Goal: Entertainment & Leisure: Browse casually

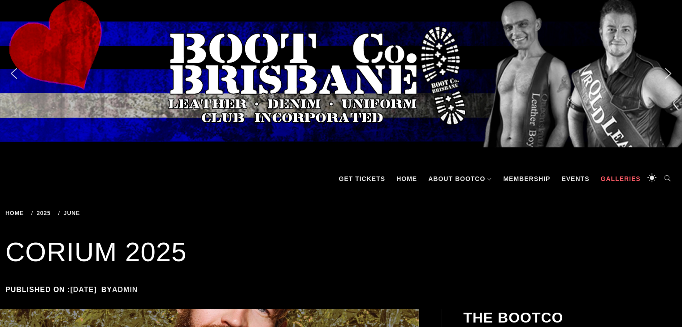
click at [620, 177] on link "Galleries" at bounding box center [620, 179] width 49 height 27
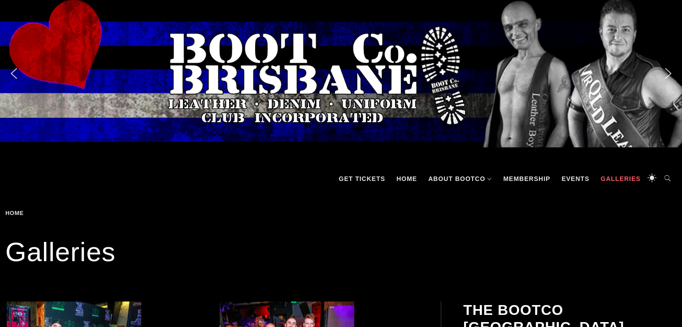
scroll to position [286, 0]
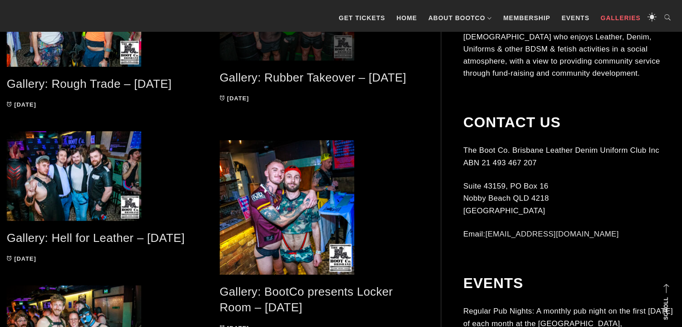
click at [317, 53] on span at bounding box center [320, 16] width 200 height 90
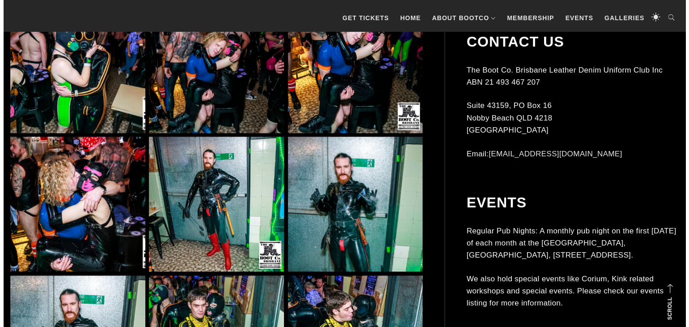
scroll to position [1430, 0]
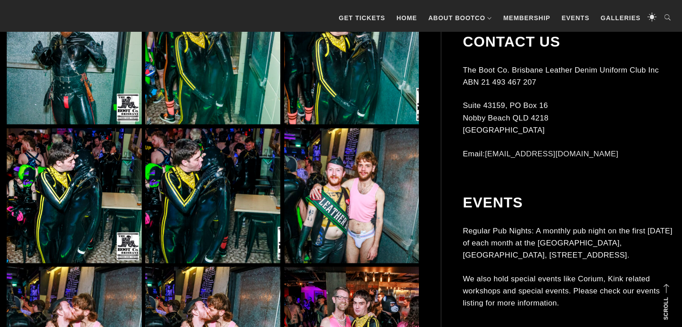
click at [337, 200] on img at bounding box center [351, 195] width 135 height 135
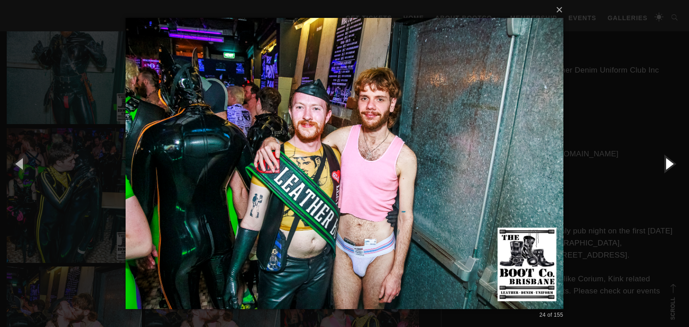
click at [673, 166] on button "button" at bounding box center [669, 163] width 40 height 49
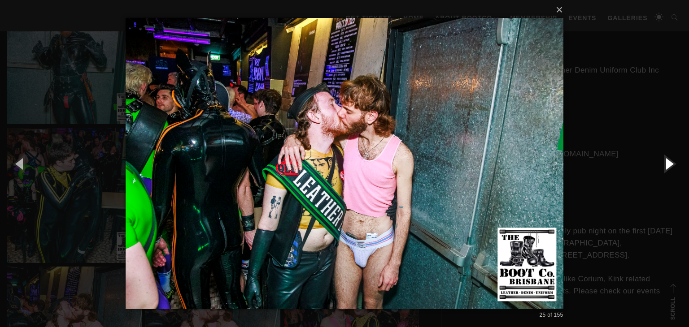
click at [673, 166] on button "button" at bounding box center [669, 163] width 40 height 49
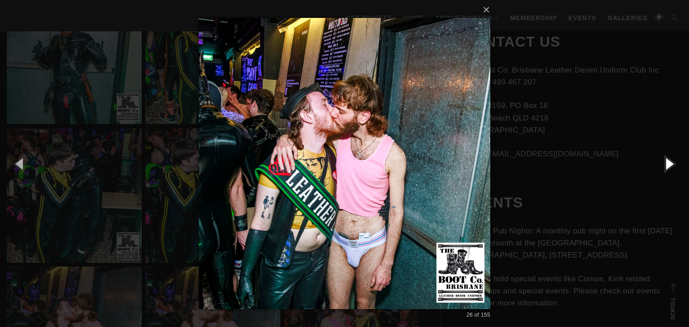
click at [673, 166] on button "button" at bounding box center [669, 163] width 40 height 49
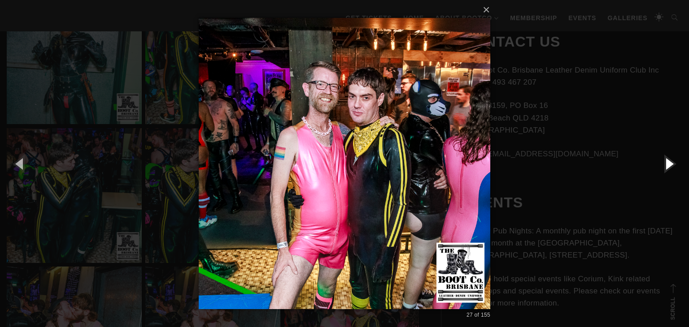
click at [673, 166] on button "button" at bounding box center [669, 163] width 40 height 49
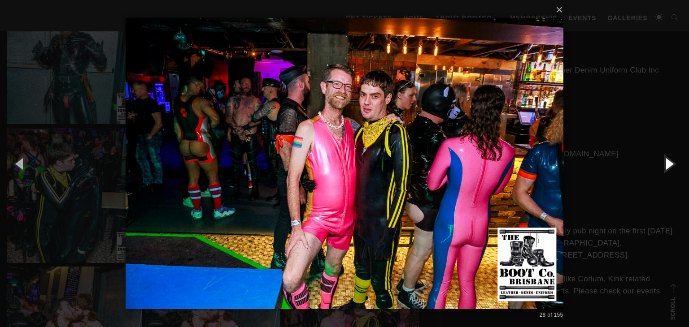
click at [673, 166] on button "button" at bounding box center [669, 163] width 40 height 49
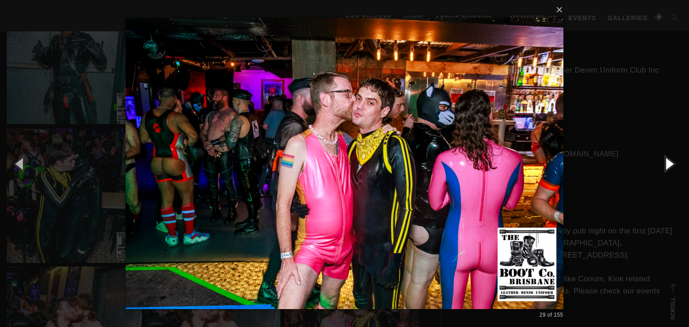
click at [673, 166] on button "button" at bounding box center [669, 163] width 40 height 49
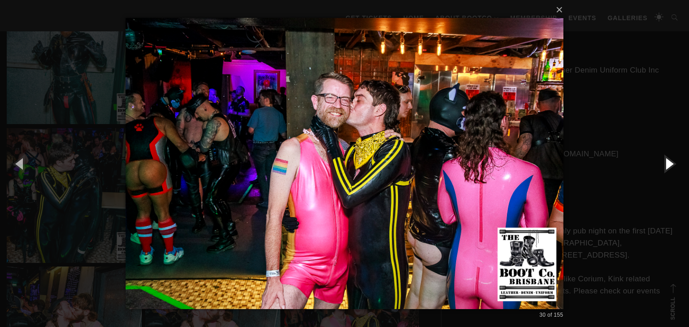
click at [673, 166] on button "button" at bounding box center [669, 163] width 40 height 49
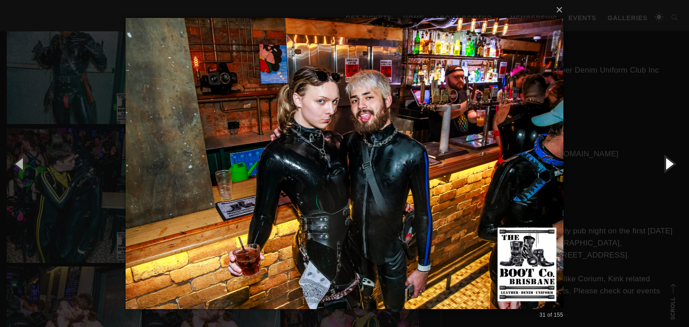
click at [673, 166] on button "button" at bounding box center [669, 163] width 40 height 49
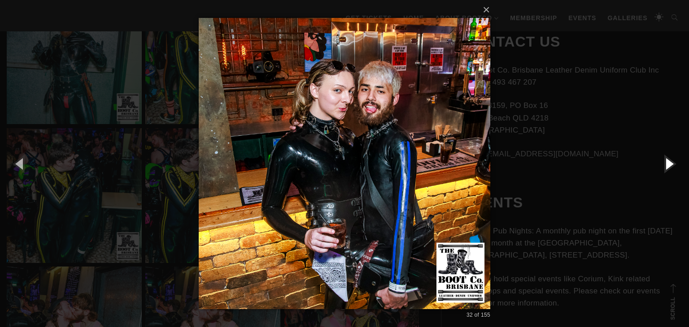
click at [673, 166] on button "button" at bounding box center [669, 163] width 40 height 49
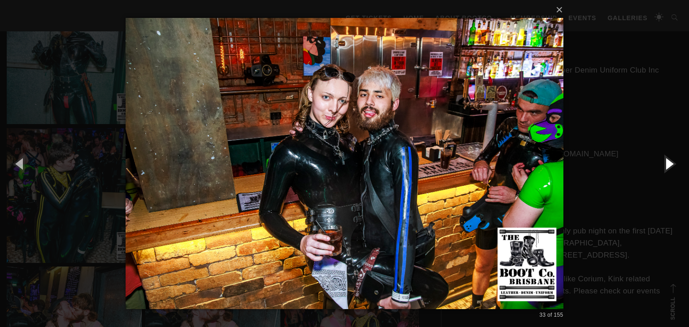
click at [673, 166] on button "button" at bounding box center [669, 163] width 40 height 49
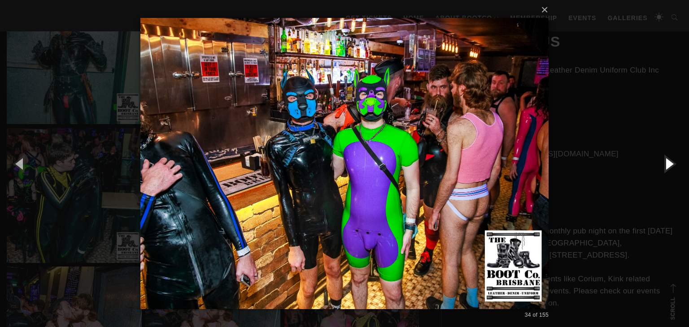
click at [673, 166] on button "button" at bounding box center [669, 163] width 40 height 49
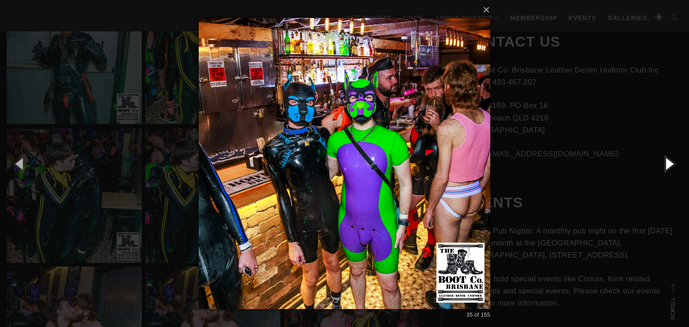
click at [673, 166] on button "button" at bounding box center [669, 163] width 40 height 49
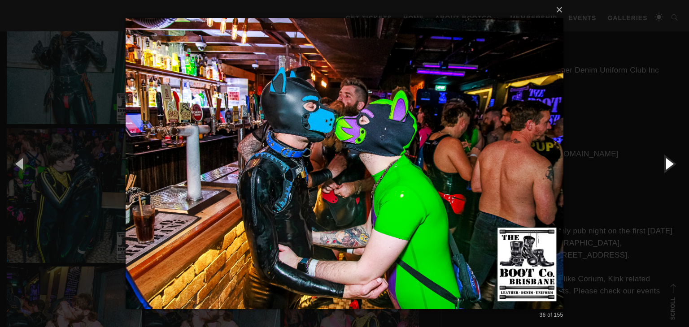
click at [673, 166] on button "button" at bounding box center [669, 163] width 40 height 49
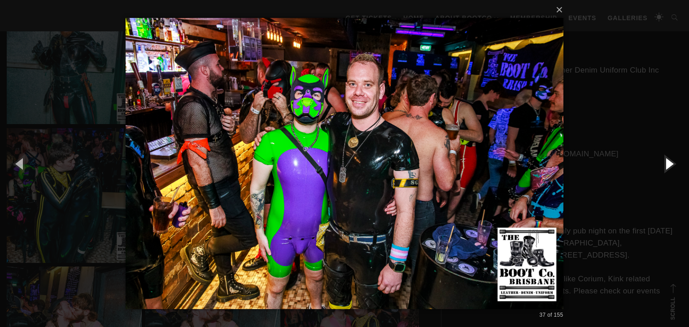
click at [673, 166] on button "button" at bounding box center [669, 163] width 40 height 49
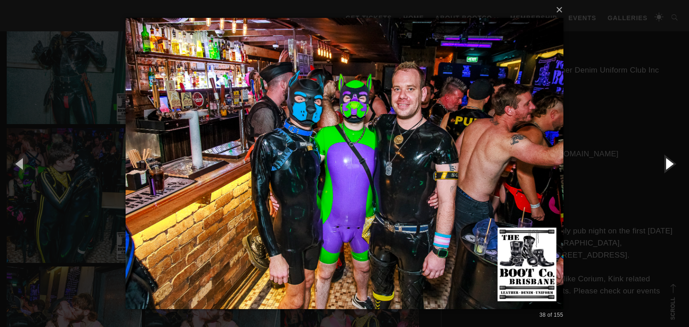
click at [673, 166] on button "button" at bounding box center [669, 163] width 40 height 49
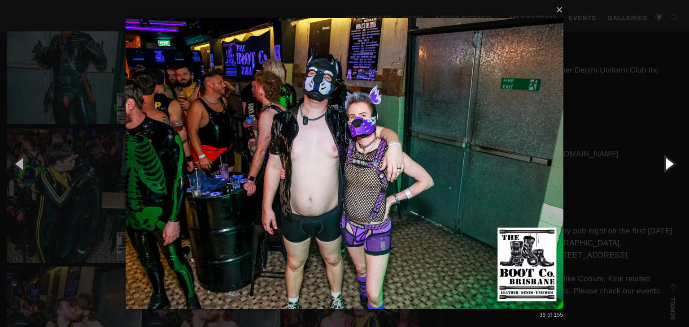
click at [673, 166] on button "button" at bounding box center [669, 163] width 40 height 49
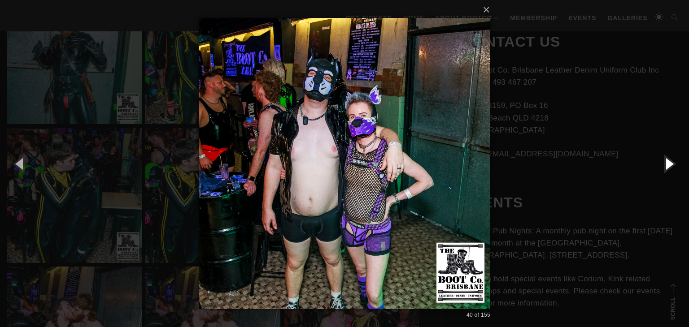
click at [673, 166] on button "button" at bounding box center [669, 163] width 40 height 49
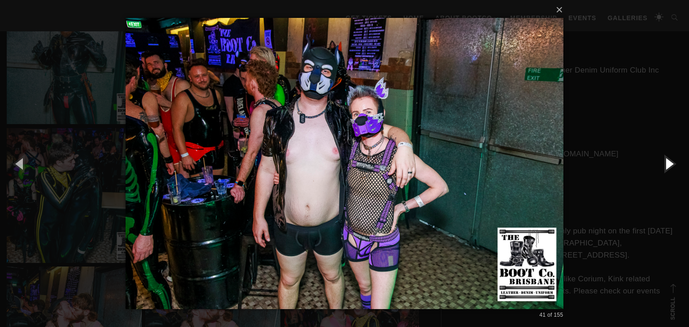
click at [673, 166] on button "button" at bounding box center [669, 163] width 40 height 49
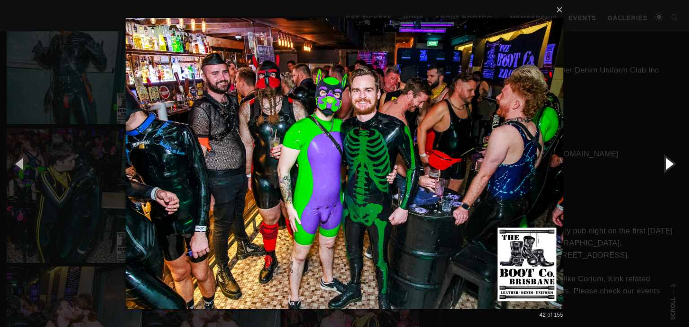
click at [673, 166] on button "button" at bounding box center [669, 163] width 40 height 49
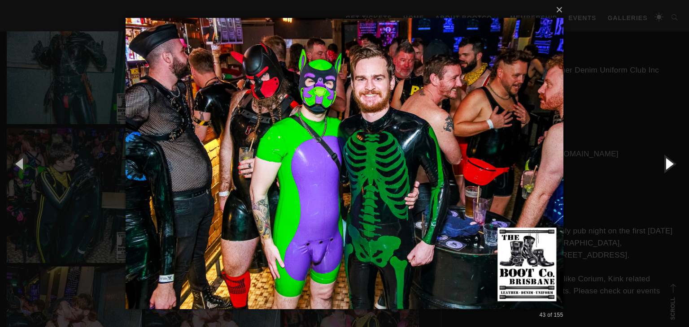
click at [673, 166] on button "button" at bounding box center [669, 163] width 40 height 49
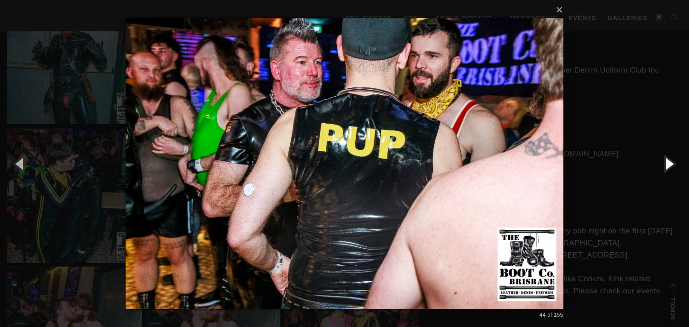
click at [673, 166] on button "button" at bounding box center [669, 163] width 40 height 49
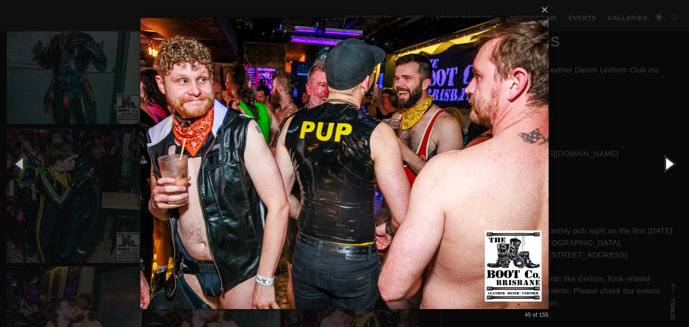
click at [673, 166] on button "button" at bounding box center [669, 163] width 40 height 49
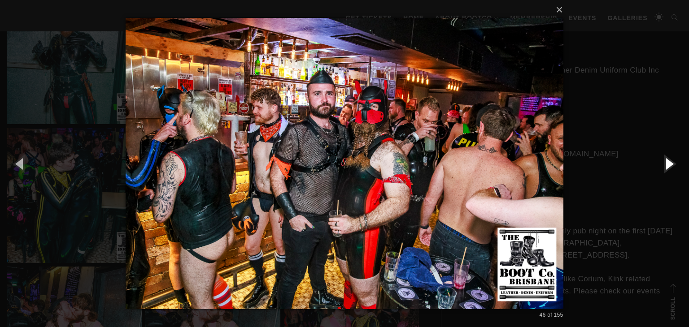
click at [673, 166] on button "button" at bounding box center [669, 163] width 40 height 49
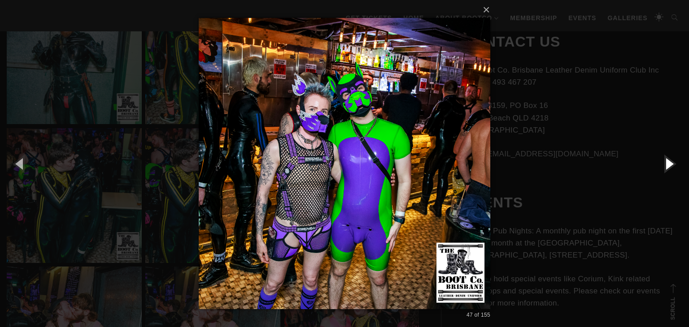
click at [673, 166] on button "button" at bounding box center [669, 163] width 40 height 49
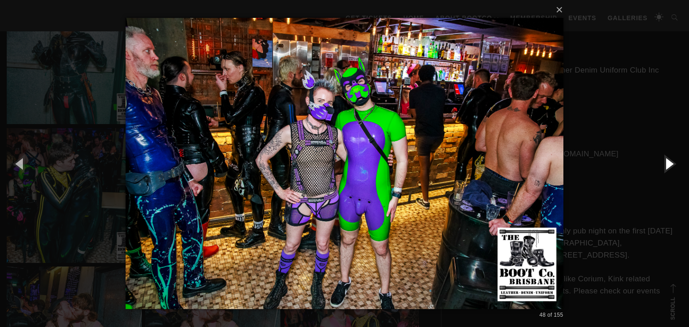
click at [673, 166] on button "button" at bounding box center [669, 163] width 40 height 49
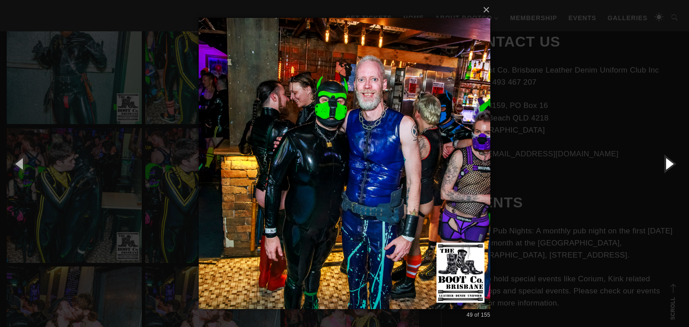
click at [673, 166] on button "button" at bounding box center [669, 163] width 40 height 49
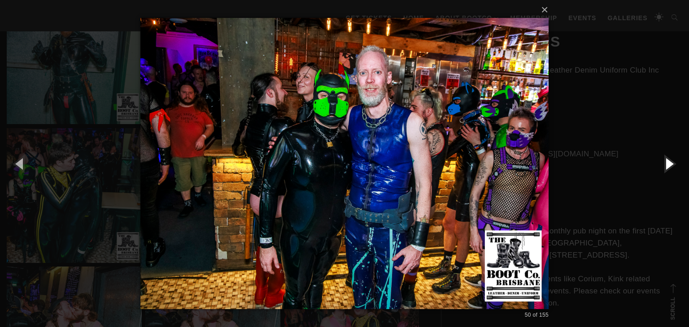
click at [673, 166] on button "button" at bounding box center [669, 163] width 40 height 49
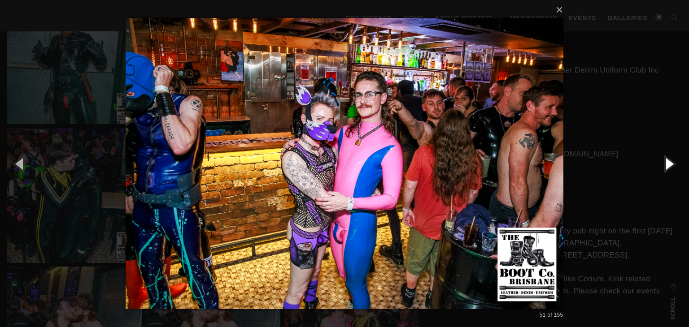
click at [673, 166] on button "button" at bounding box center [669, 163] width 40 height 49
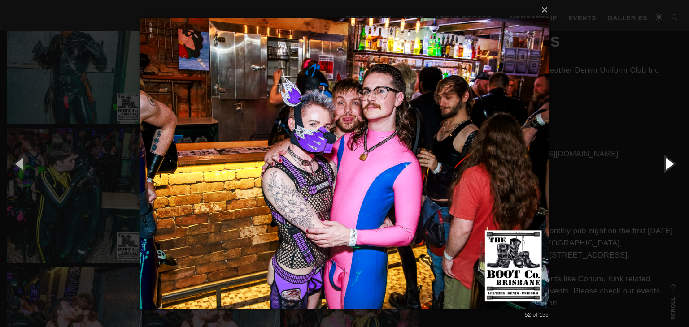
click at [673, 166] on button "button" at bounding box center [669, 163] width 40 height 49
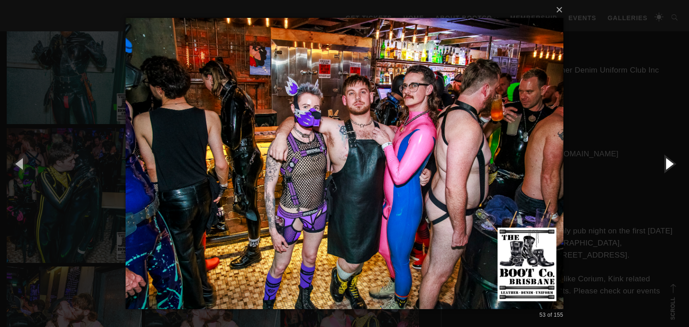
click at [673, 166] on button "button" at bounding box center [669, 163] width 40 height 49
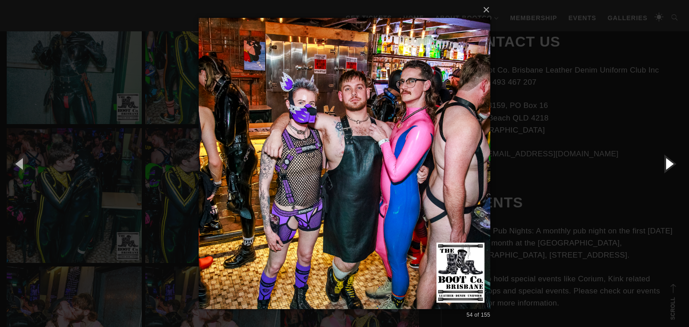
click at [673, 166] on button "button" at bounding box center [669, 163] width 40 height 49
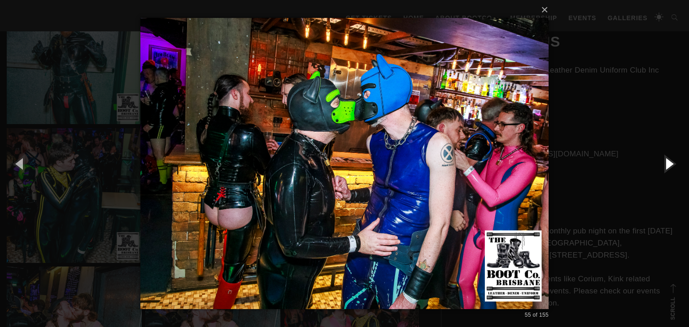
click at [673, 166] on button "button" at bounding box center [669, 163] width 40 height 49
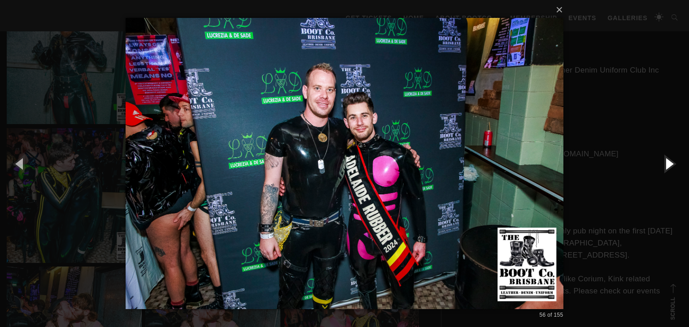
click at [673, 166] on button "button" at bounding box center [669, 163] width 40 height 49
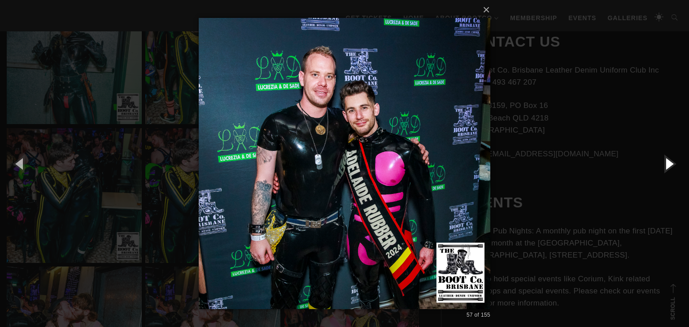
click at [673, 166] on button "button" at bounding box center [669, 163] width 40 height 49
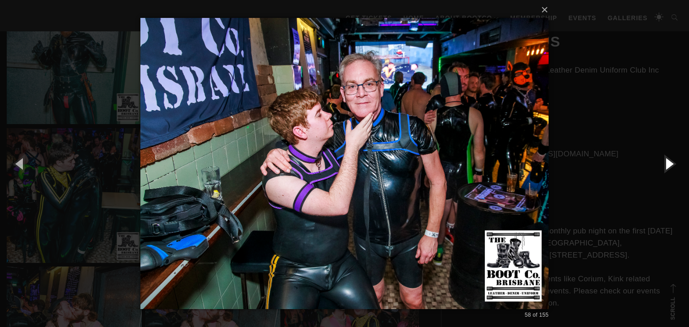
click at [673, 166] on button "button" at bounding box center [669, 163] width 40 height 49
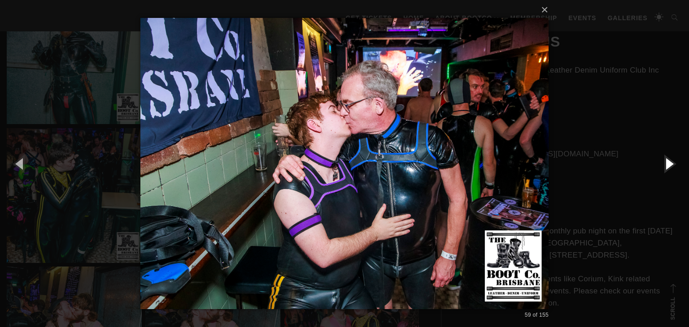
click at [673, 166] on button "button" at bounding box center [669, 163] width 40 height 49
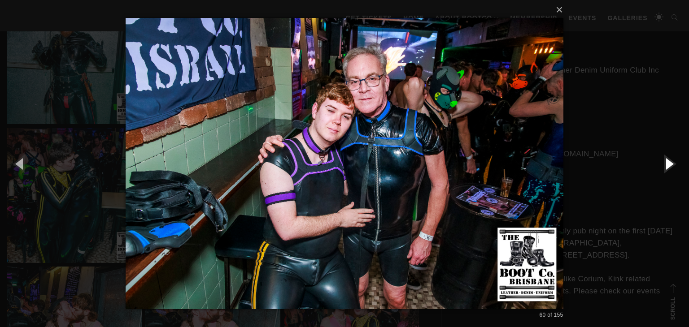
click at [673, 166] on button "button" at bounding box center [669, 163] width 40 height 49
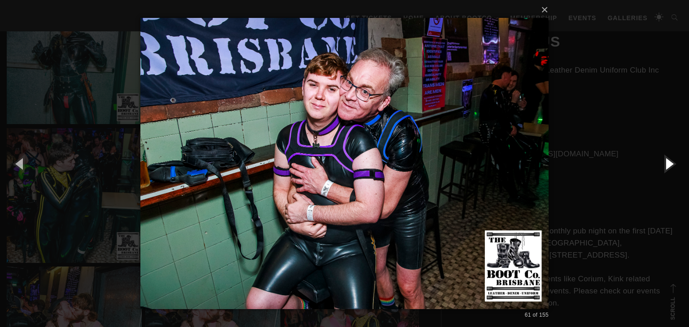
click at [673, 166] on button "button" at bounding box center [669, 163] width 40 height 49
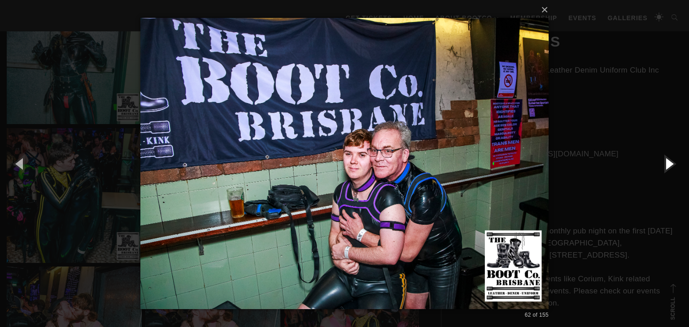
click at [673, 166] on button "button" at bounding box center [669, 163] width 40 height 49
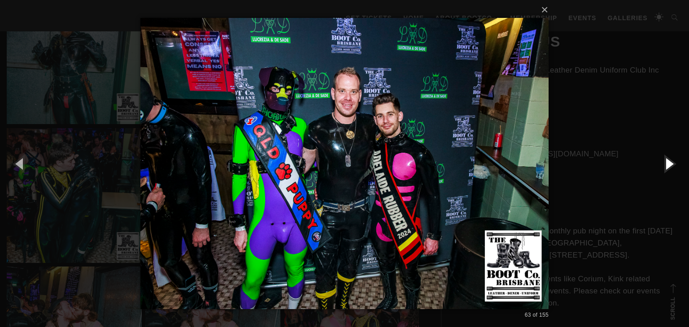
click at [673, 166] on button "button" at bounding box center [669, 163] width 40 height 49
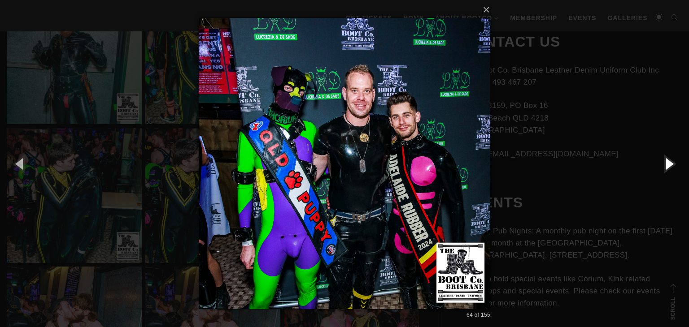
click at [673, 166] on button "button" at bounding box center [669, 163] width 40 height 49
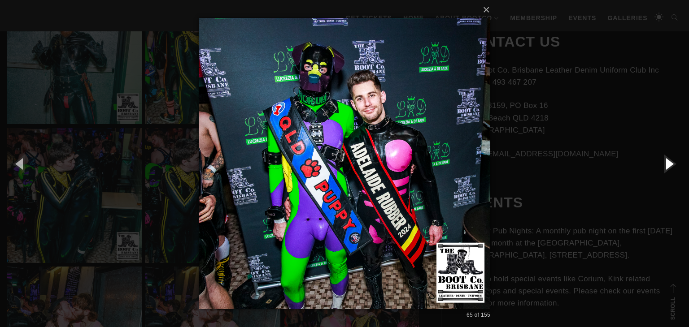
click at [673, 166] on button "button" at bounding box center [669, 163] width 40 height 49
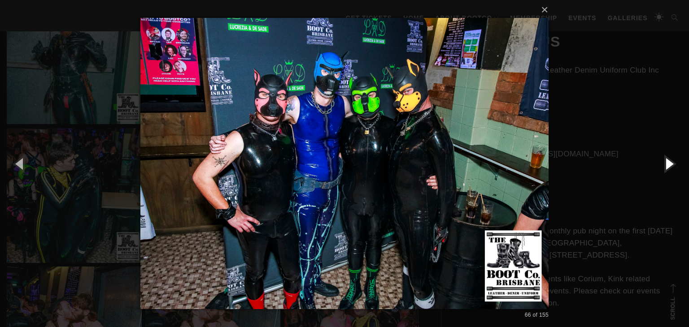
click at [673, 166] on button "button" at bounding box center [669, 163] width 40 height 49
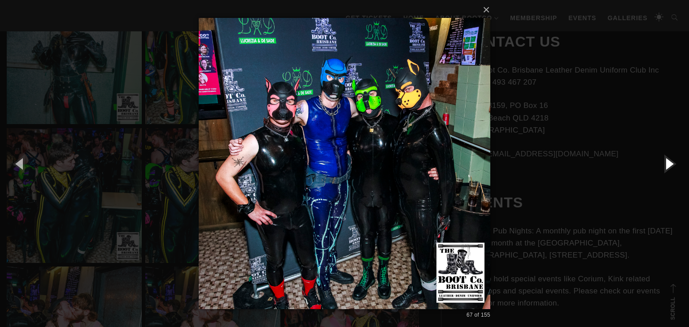
click at [673, 166] on button "button" at bounding box center [669, 163] width 40 height 49
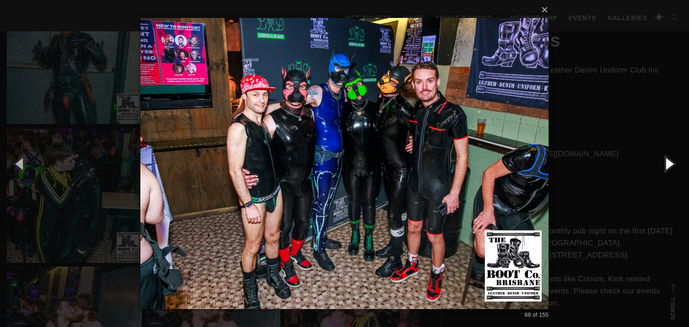
click at [673, 166] on button "button" at bounding box center [669, 163] width 40 height 49
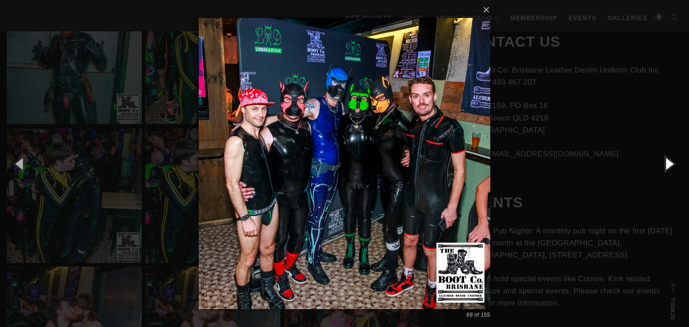
click at [673, 166] on button "button" at bounding box center [669, 163] width 40 height 49
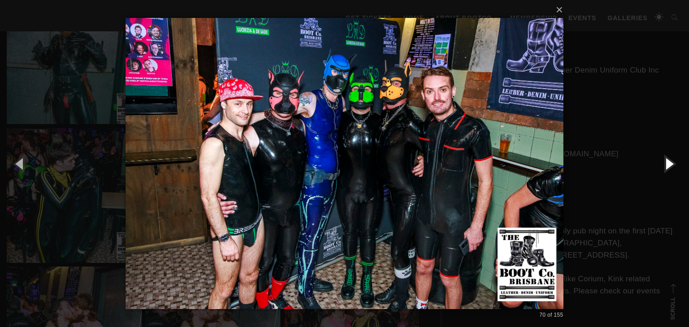
click at [673, 166] on button "button" at bounding box center [669, 163] width 40 height 49
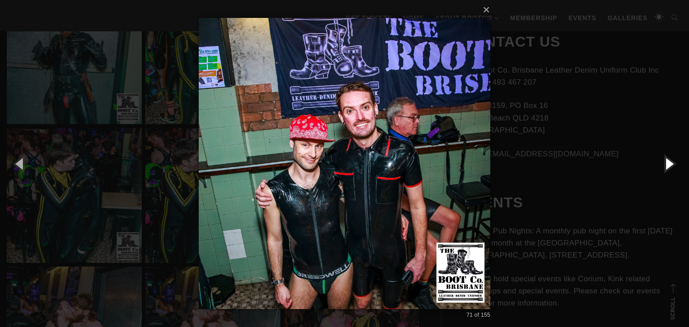
click at [673, 166] on button "button" at bounding box center [669, 163] width 40 height 49
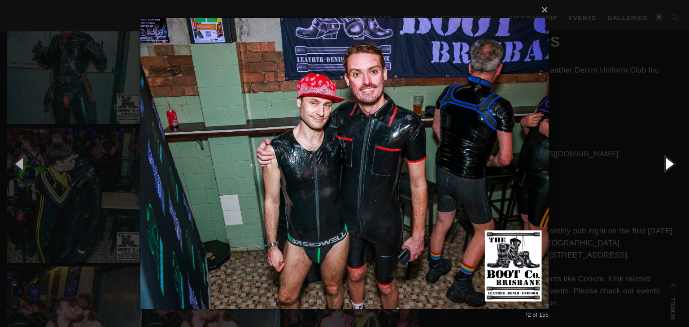
click at [673, 166] on button "button" at bounding box center [669, 163] width 40 height 49
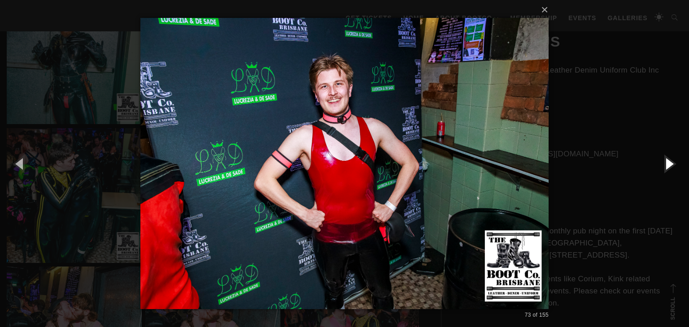
click at [673, 166] on button "button" at bounding box center [669, 163] width 40 height 49
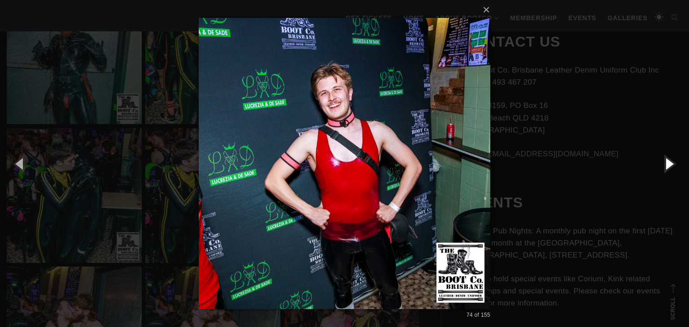
click at [673, 166] on button "button" at bounding box center [669, 163] width 40 height 49
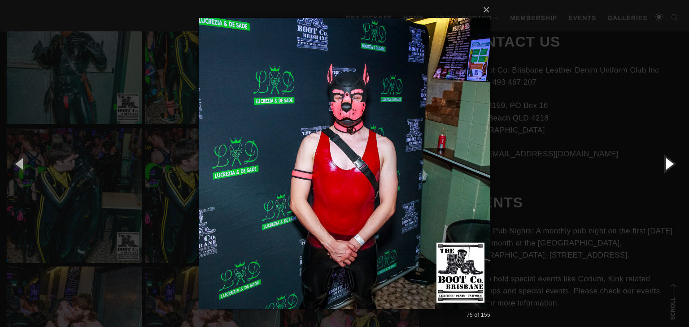
click at [673, 166] on button "button" at bounding box center [669, 163] width 40 height 49
